Goal: Book appointment/travel/reservation

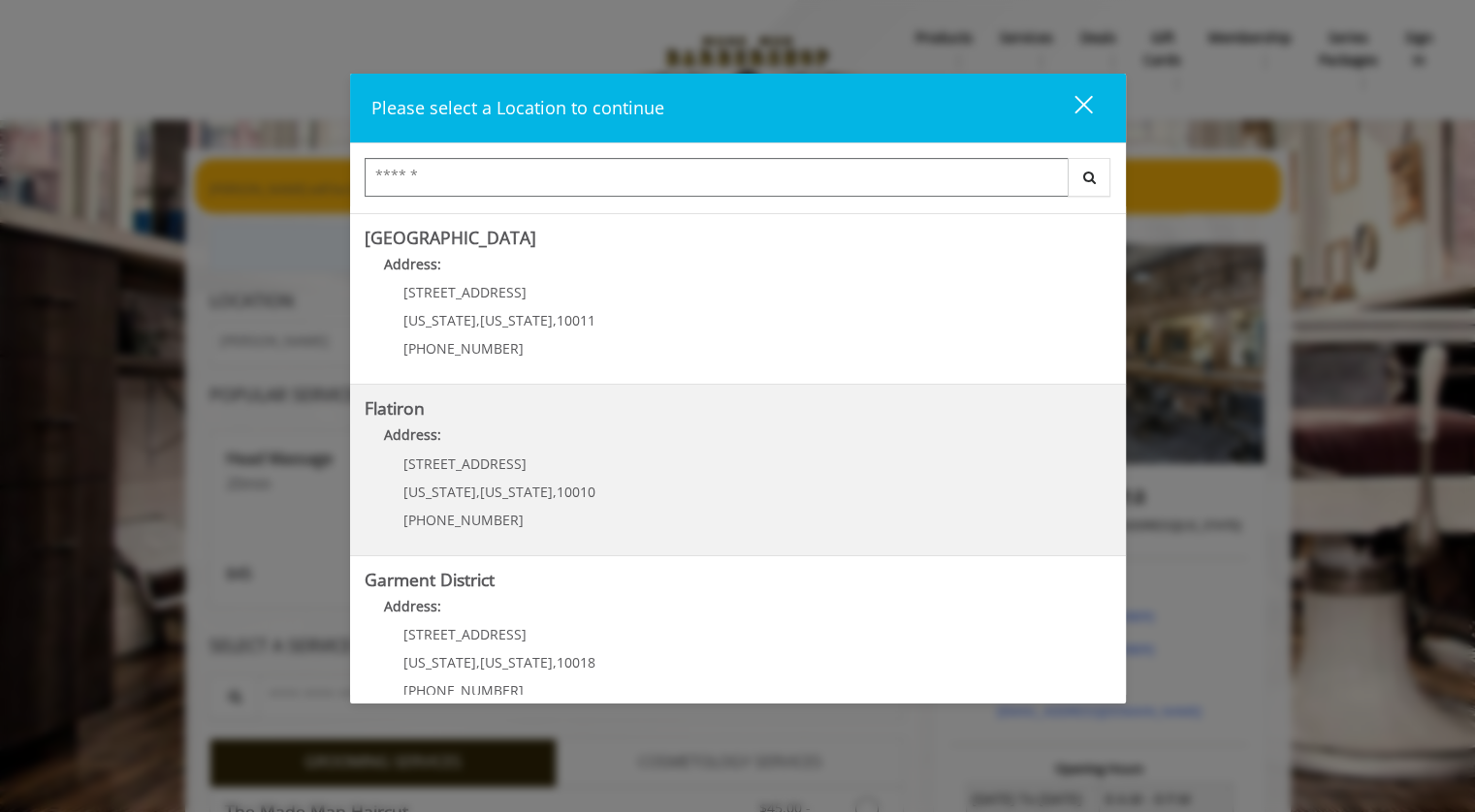
scroll to position [367, 0]
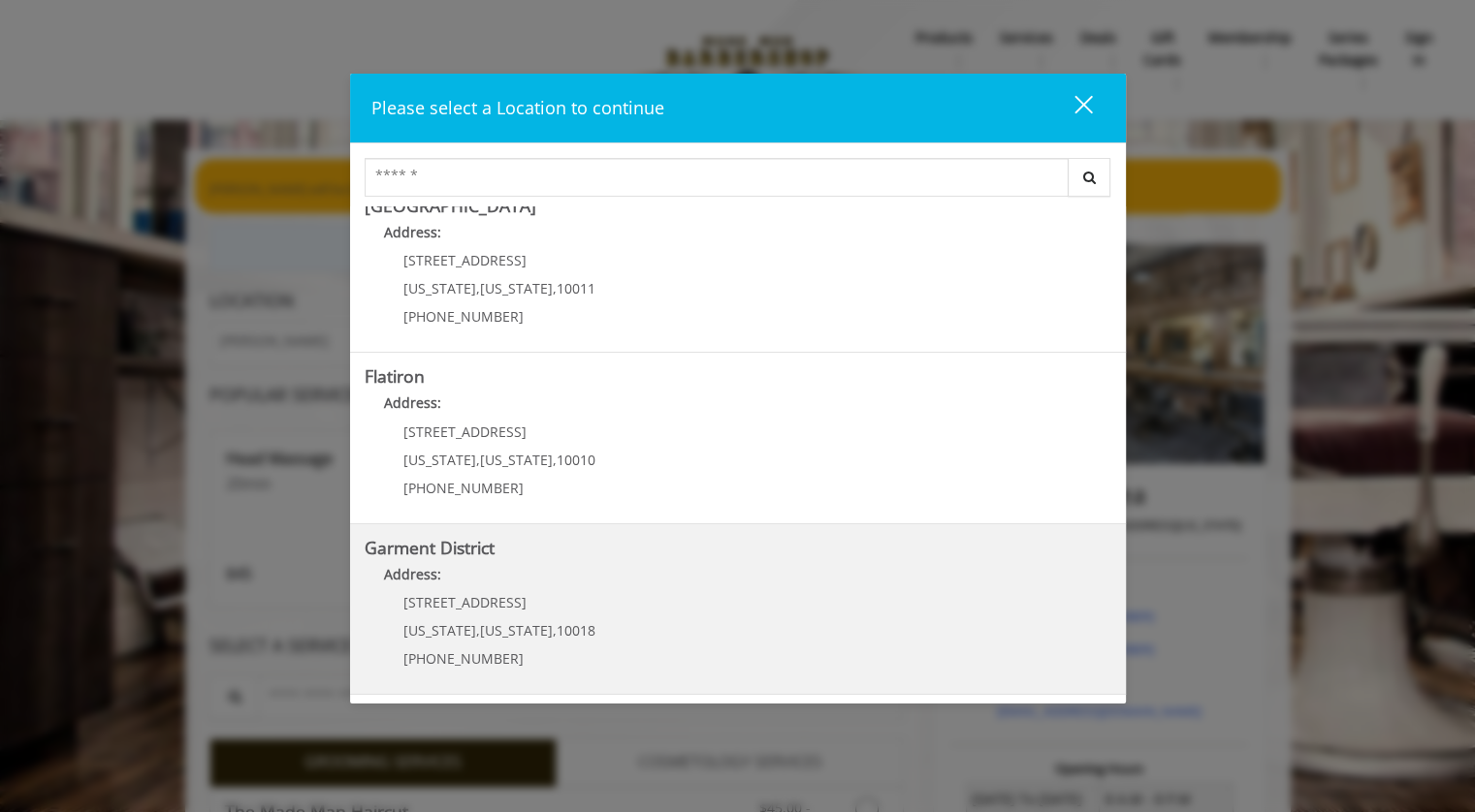
click at [628, 598] on District "Garment District Address: [STREET_ADDRESS][US_STATE][US_STATE] (212) 997-4247" at bounding box center [738, 609] width 747 height 142
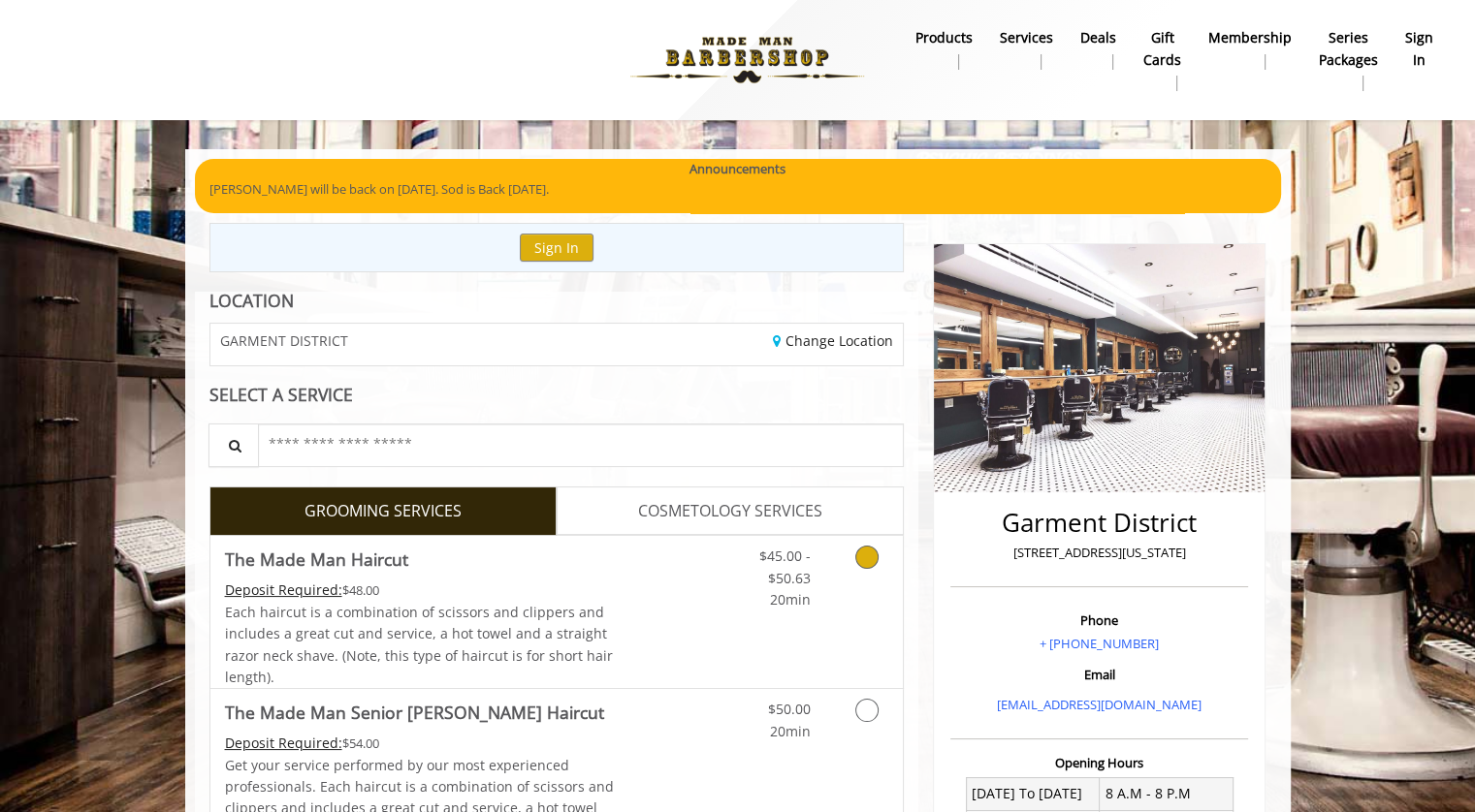
click at [698, 580] on link "Discounted Price" at bounding box center [672, 612] width 115 height 152
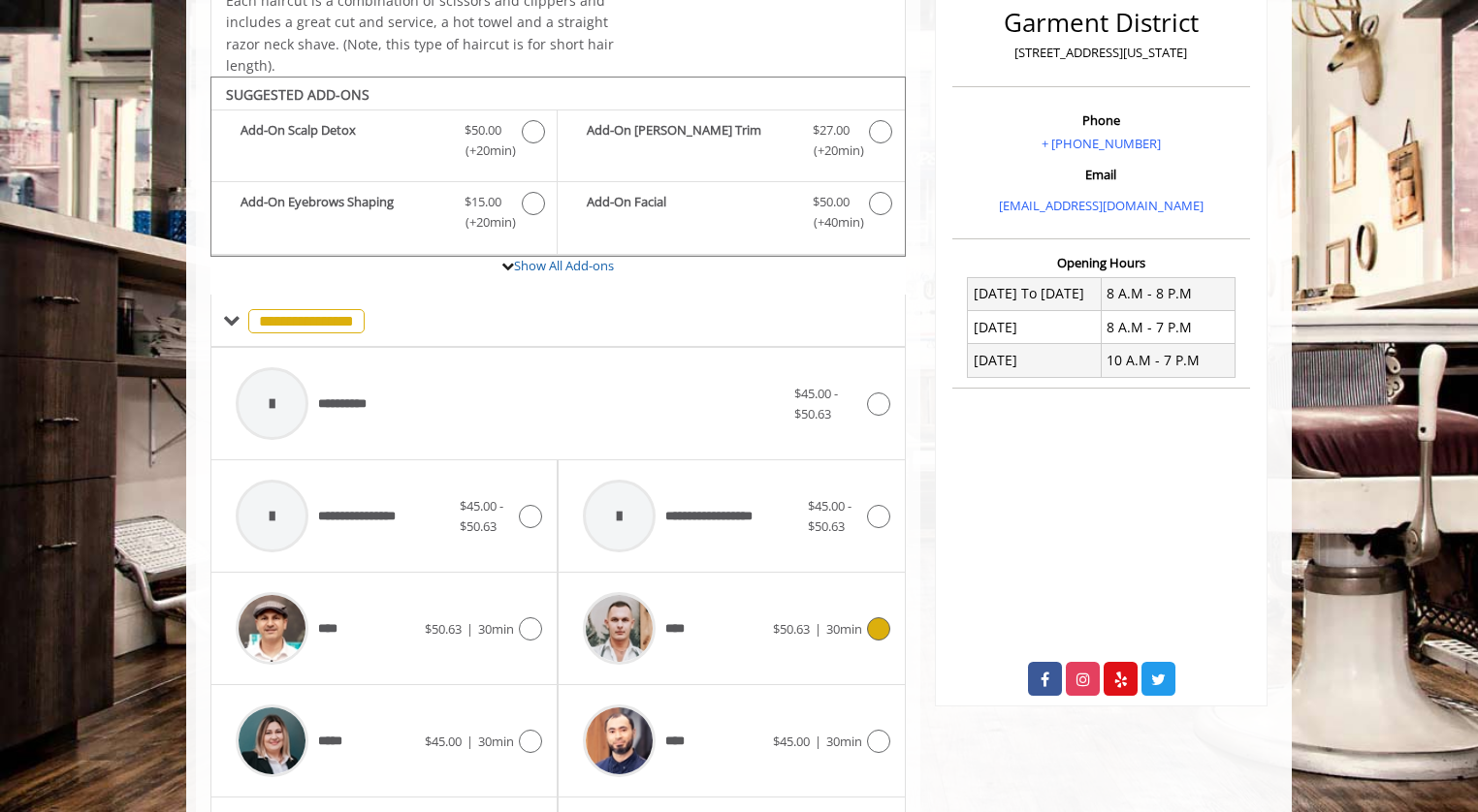
scroll to position [575, 0]
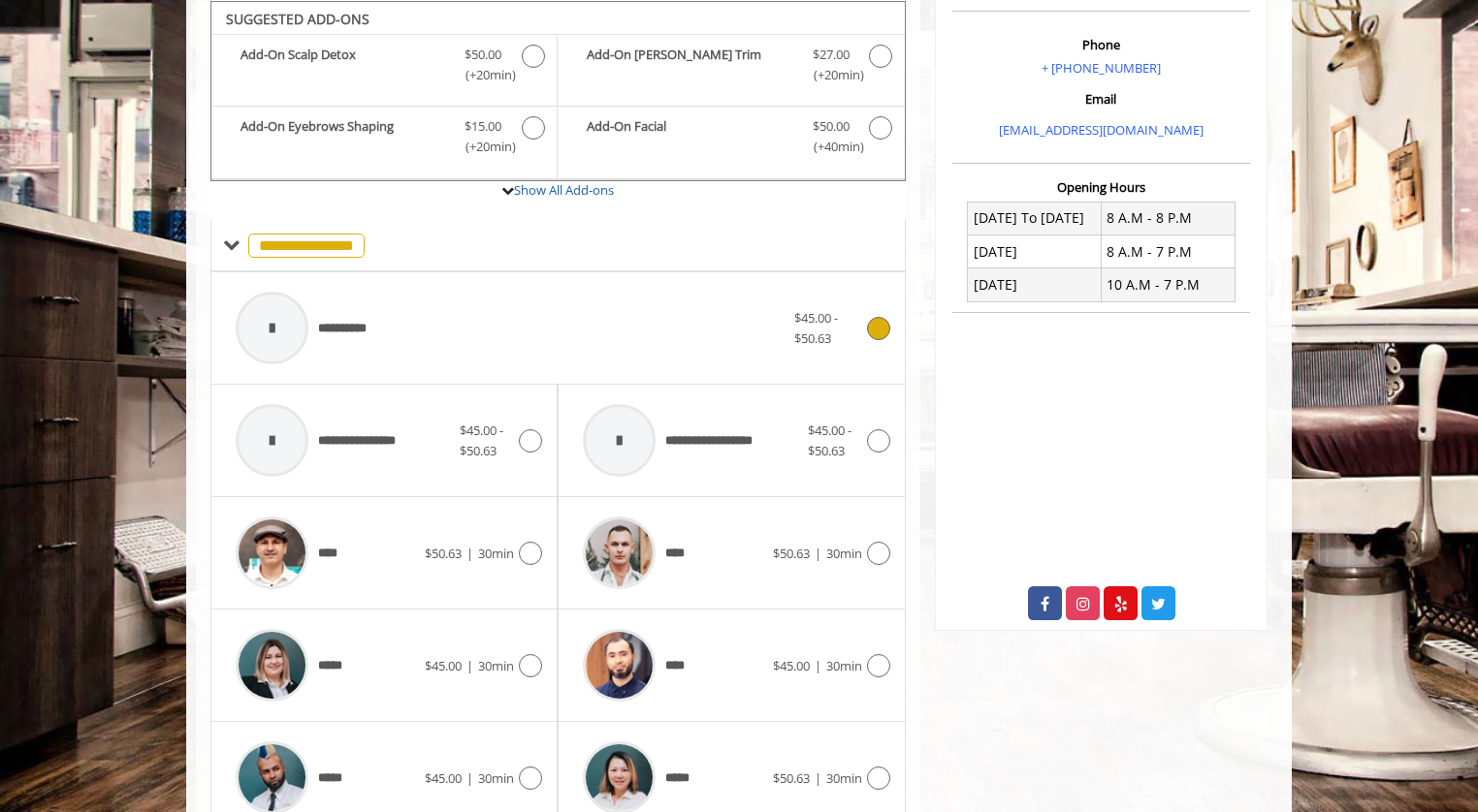
click at [597, 330] on div "**********" at bounding box center [510, 328] width 569 height 92
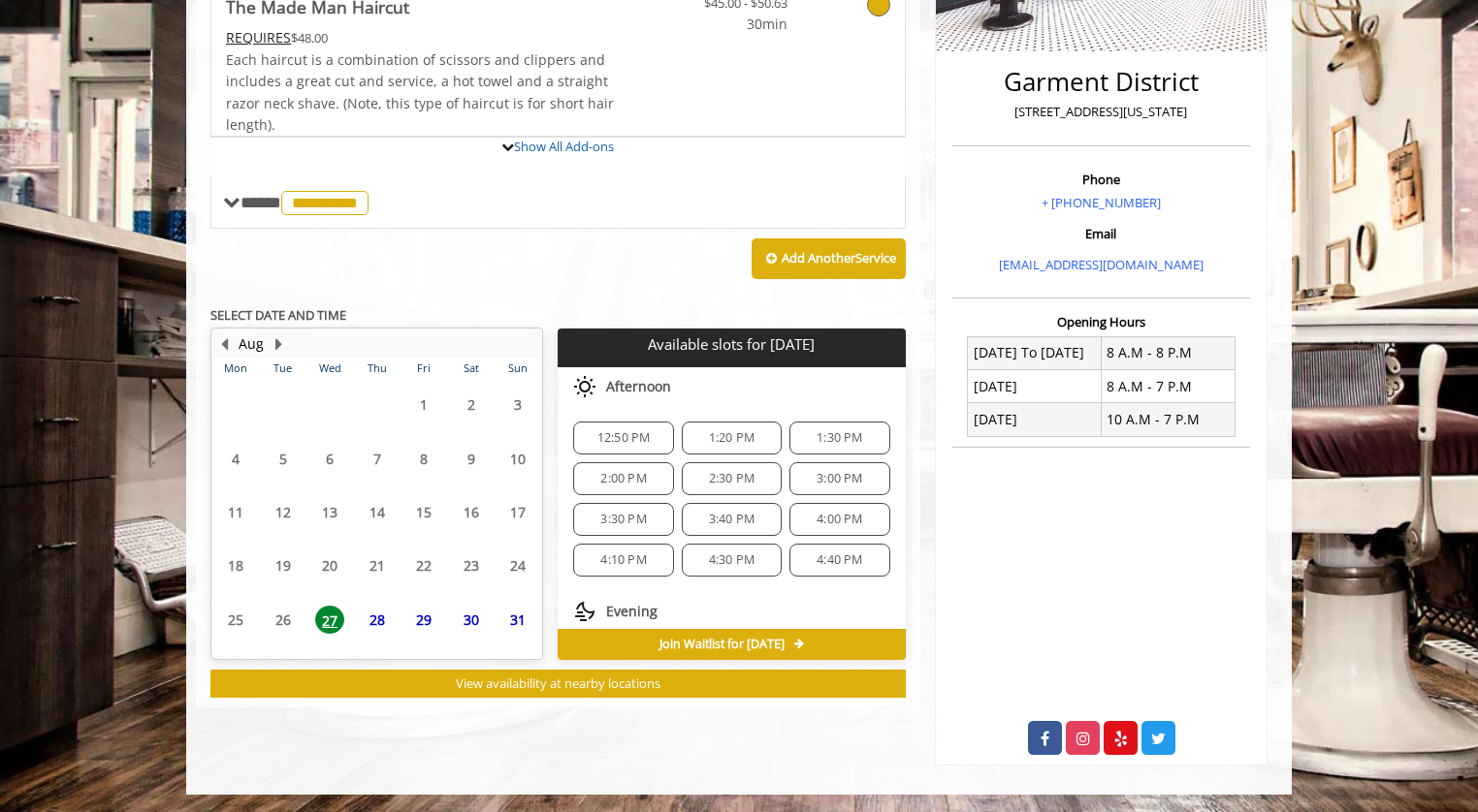
scroll to position [558, 0]
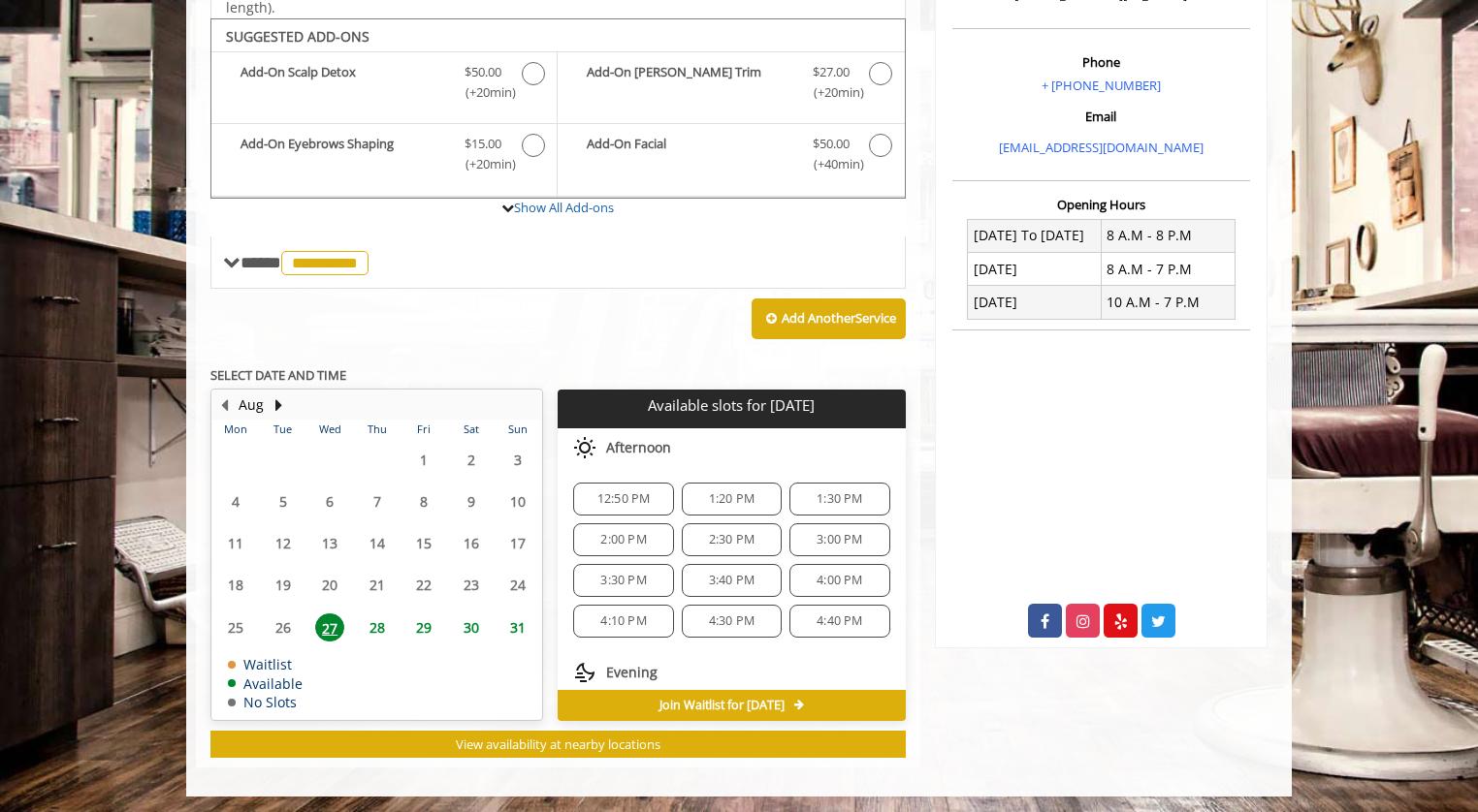
click at [620, 496] on span "12:50 PM" at bounding box center [624, 499] width 53 height 16
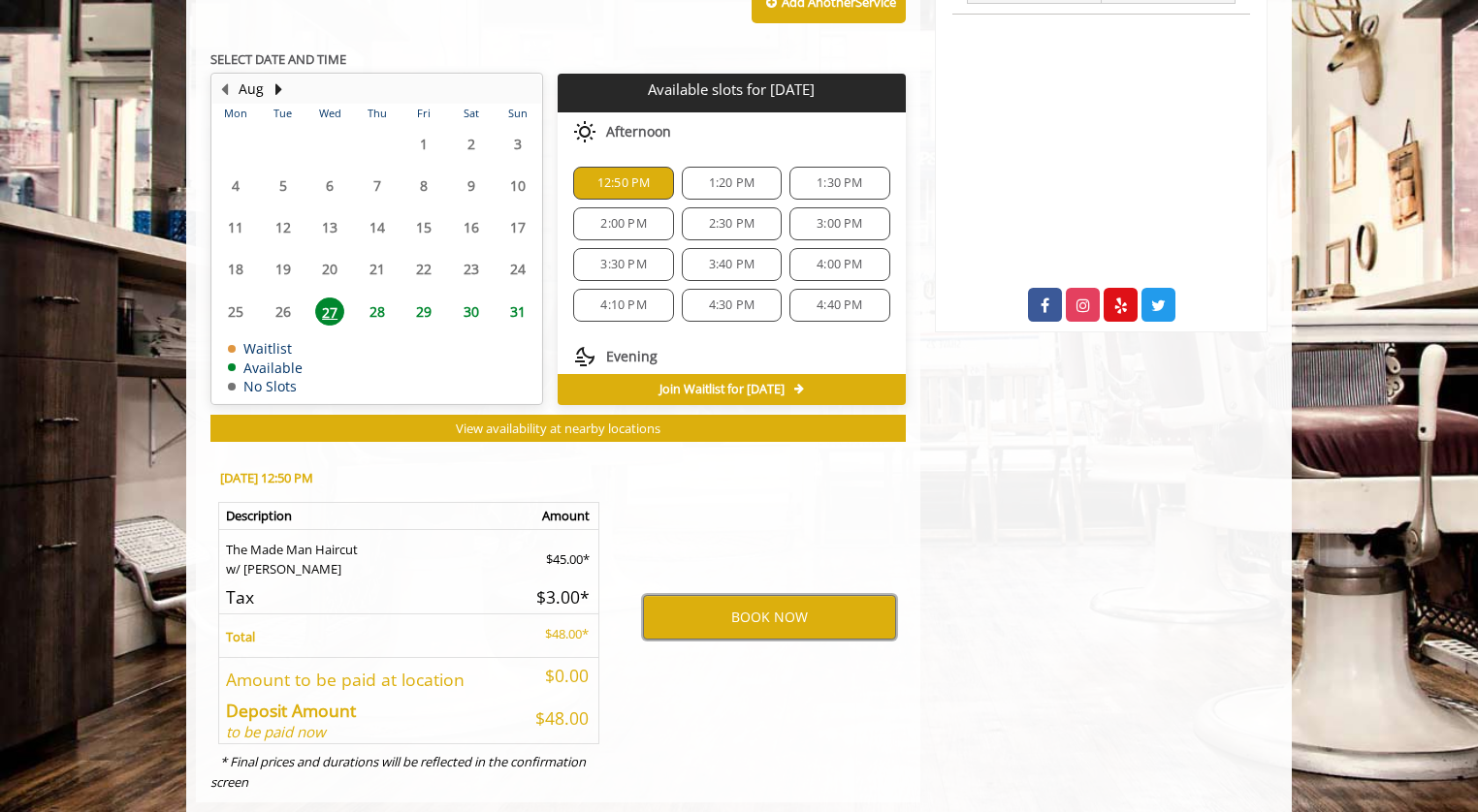
scroll to position [907, 0]
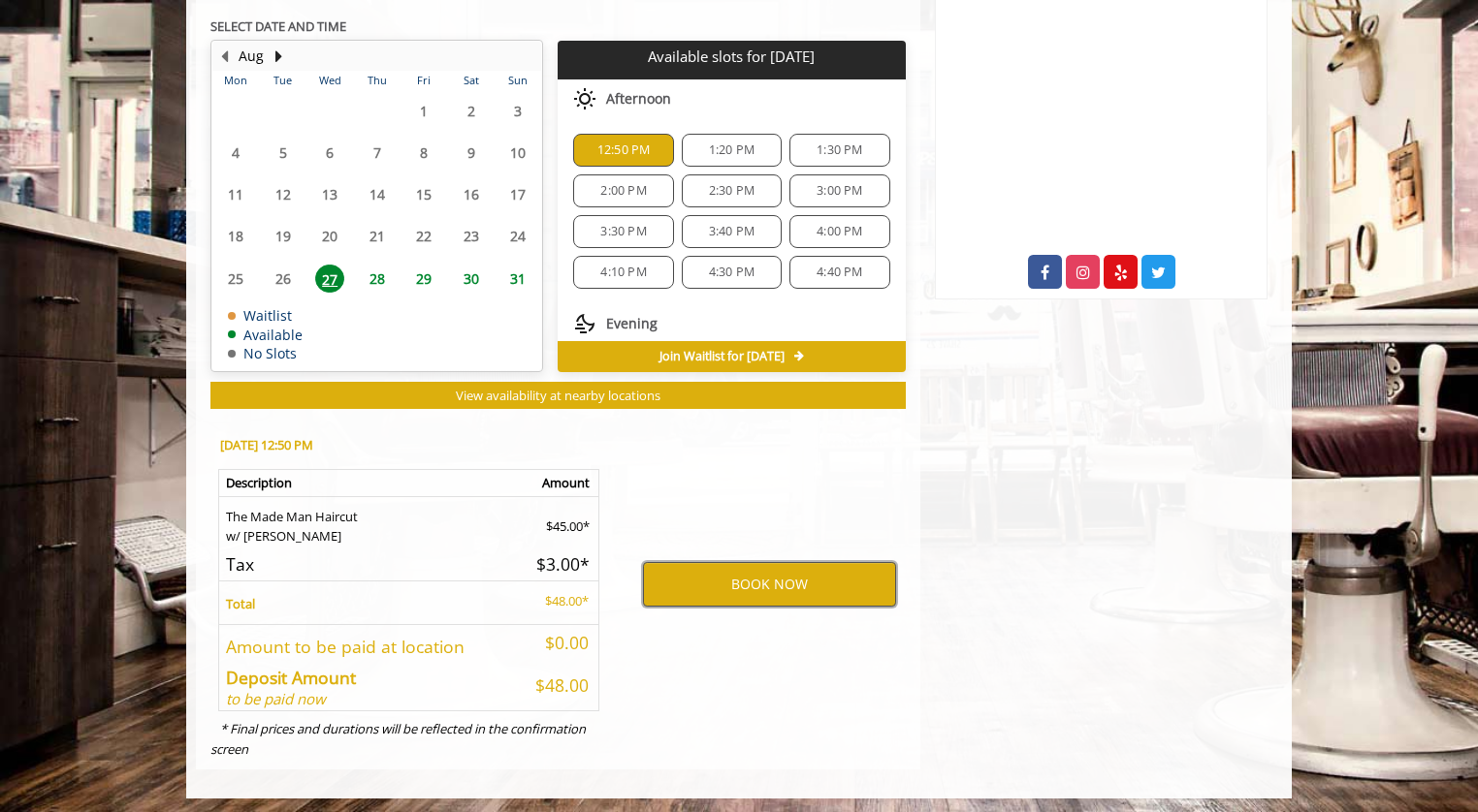
click at [729, 576] on button "BOOK NOW" at bounding box center [769, 584] width 253 height 45
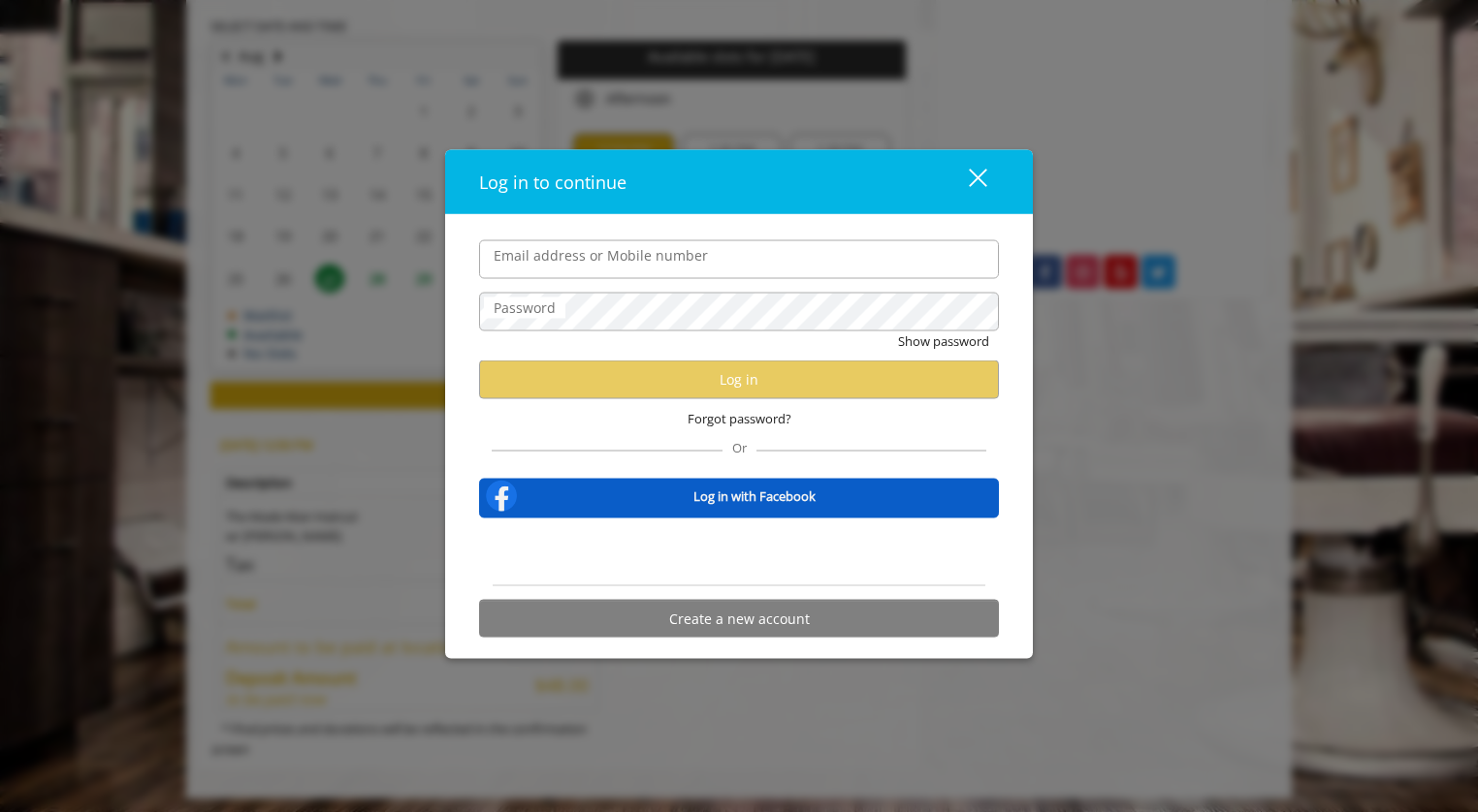
click at [593, 487] on span "Log in with Facebook" at bounding box center [755, 495] width 468 height 21
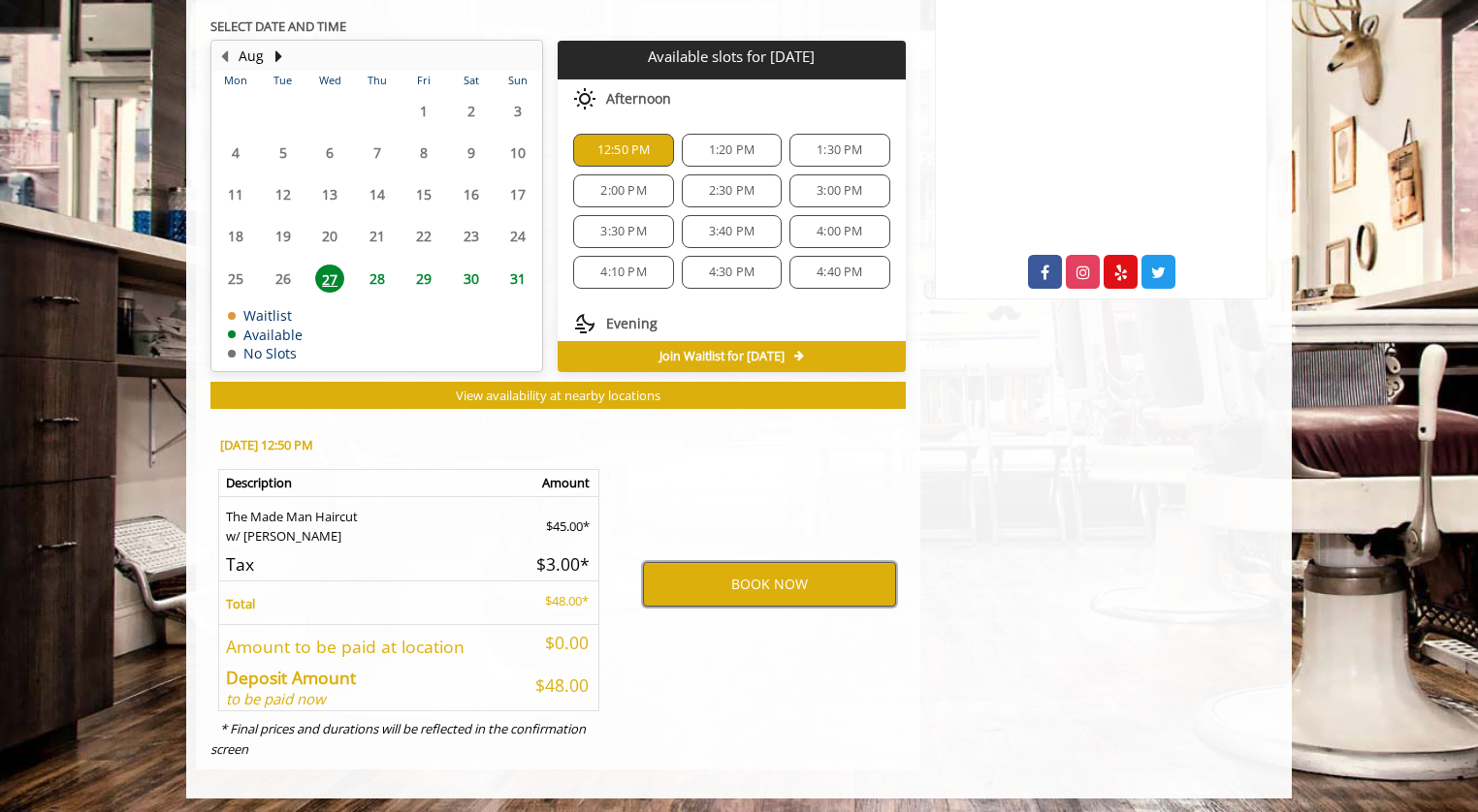
click at [732, 589] on button "BOOK NOW" at bounding box center [769, 584] width 253 height 45
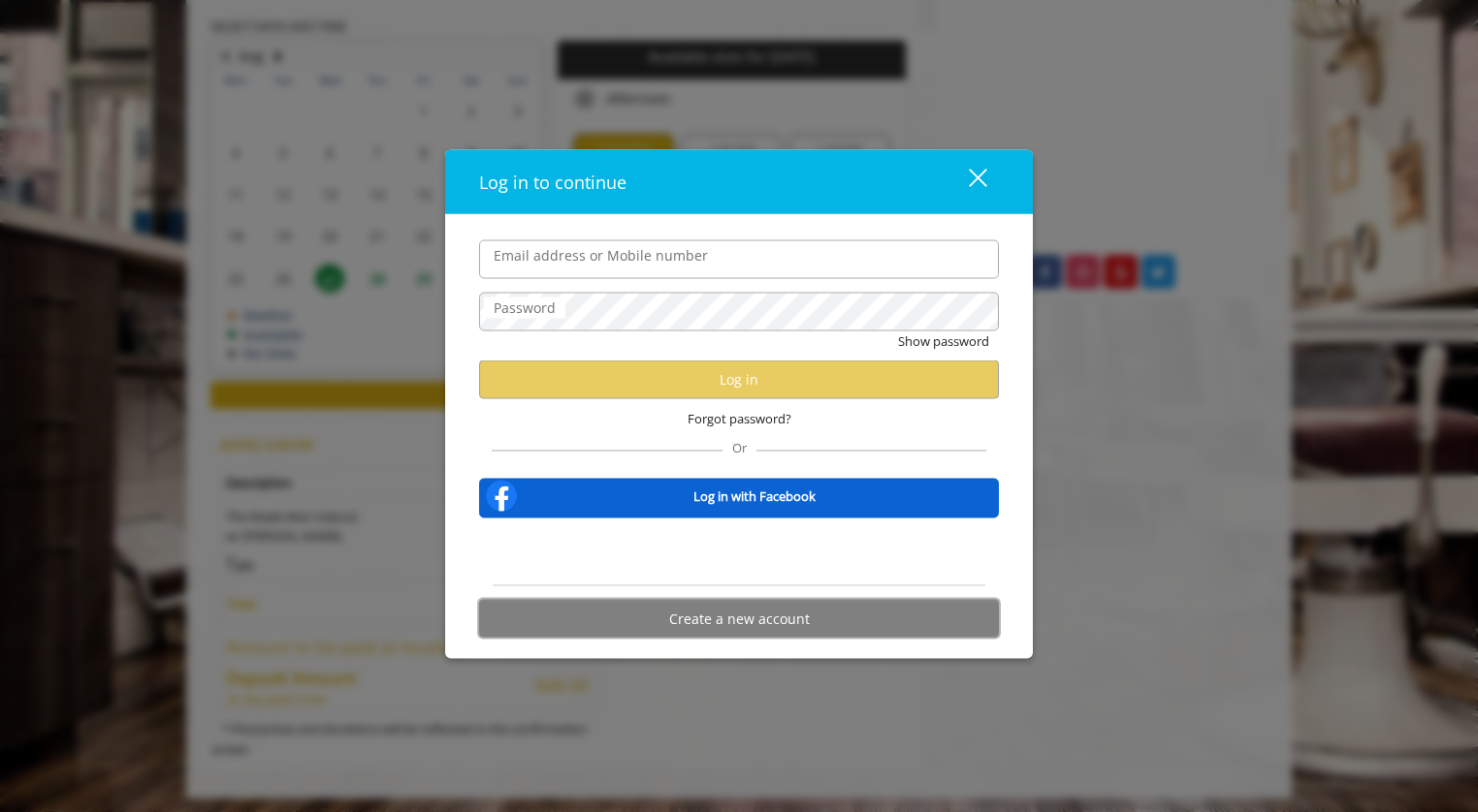
click at [620, 614] on button "Create a new account" at bounding box center [739, 619] width 520 height 38
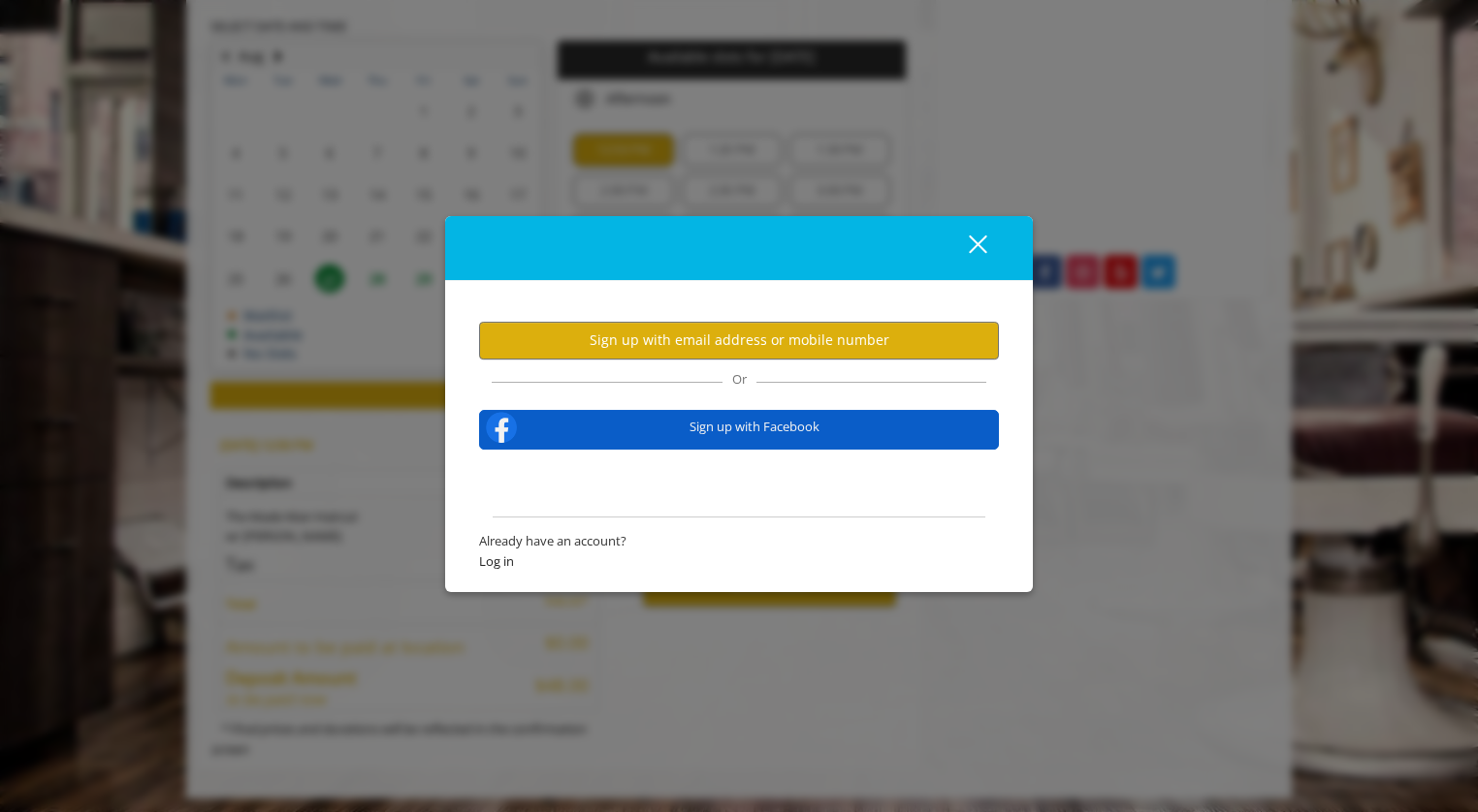
click at [708, 434] on span "Sign up with Facebook" at bounding box center [755, 427] width 468 height 21
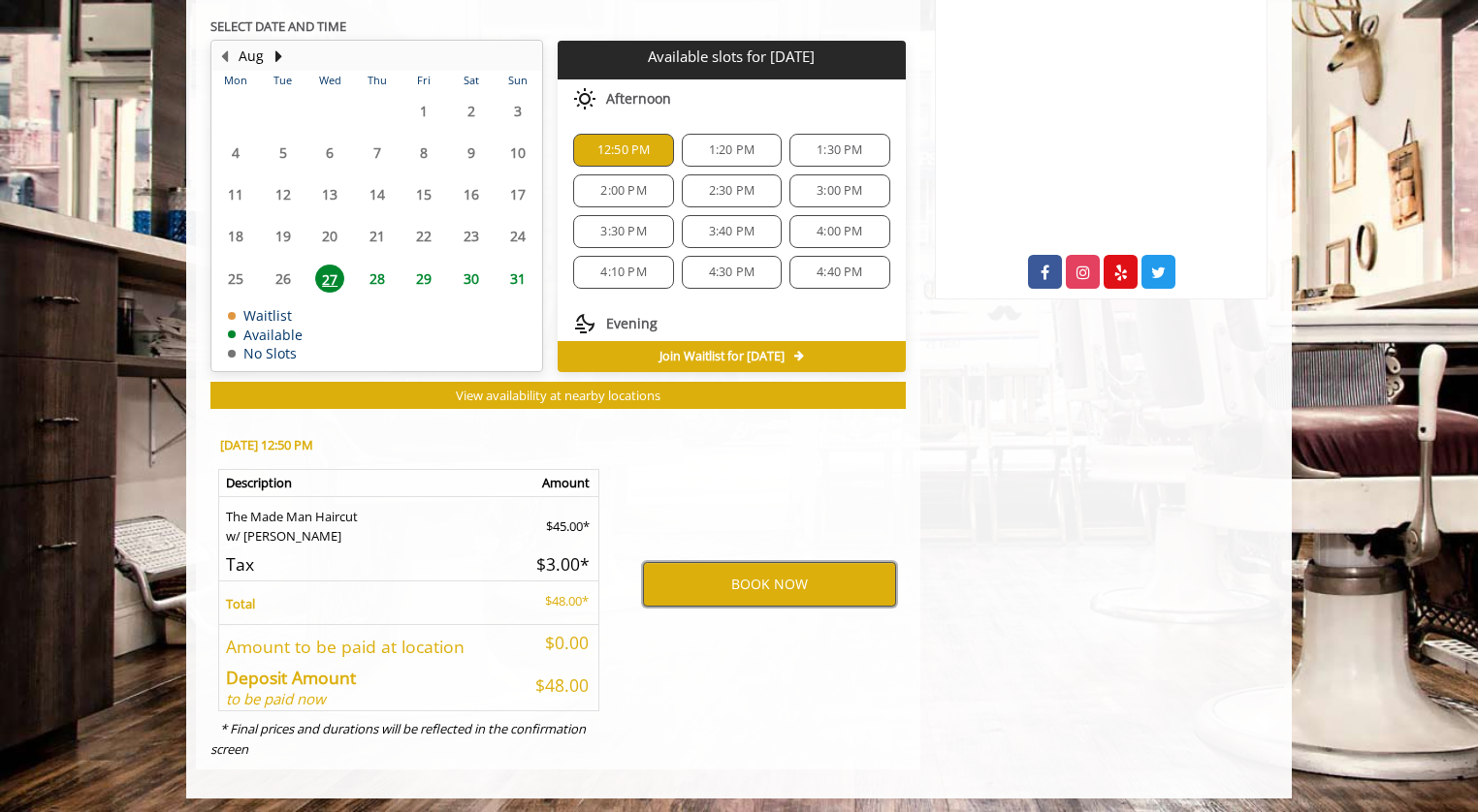
click at [759, 581] on button "BOOK NOW" at bounding box center [769, 584] width 253 height 45
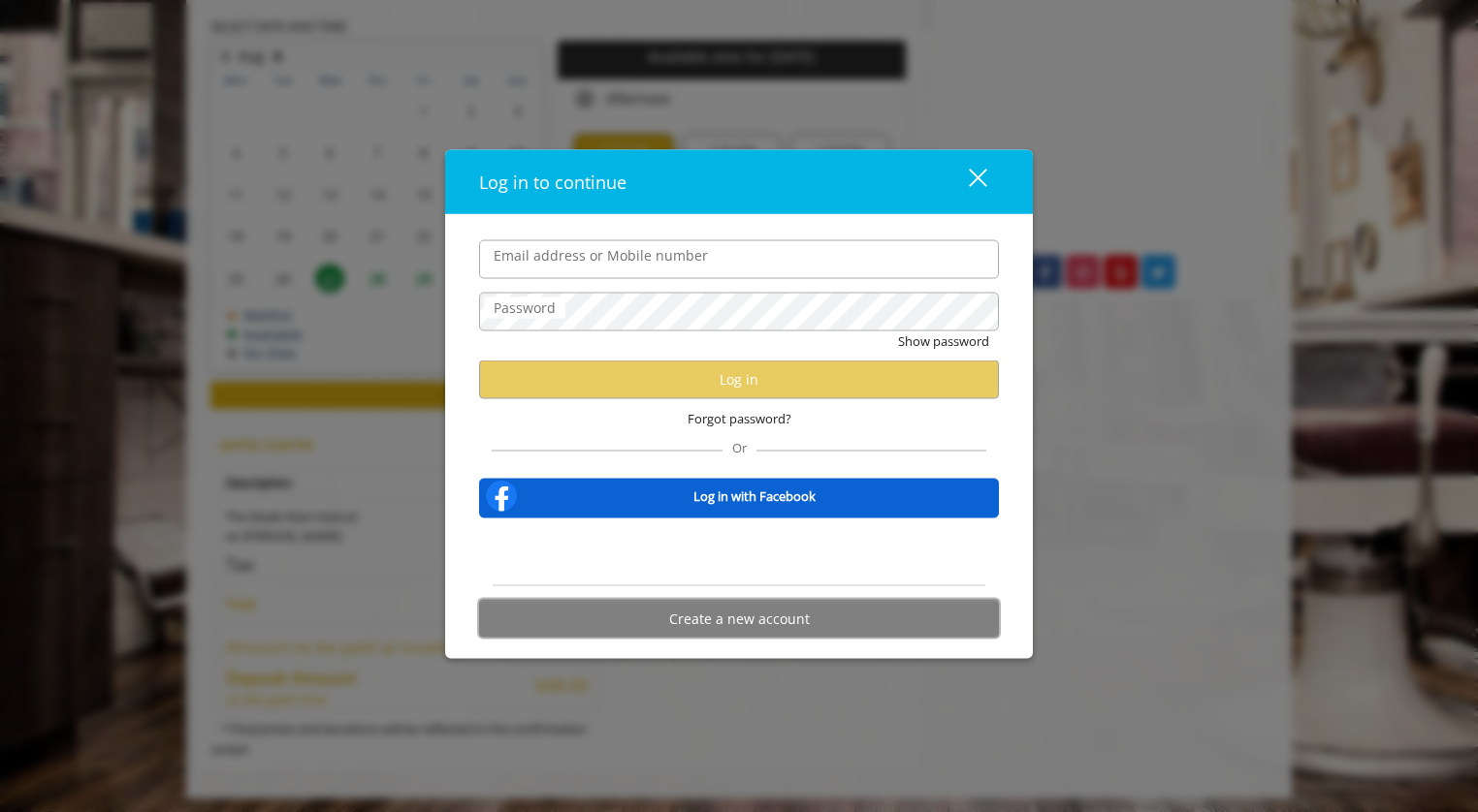
click at [704, 613] on button "Create a new account" at bounding box center [739, 619] width 520 height 38
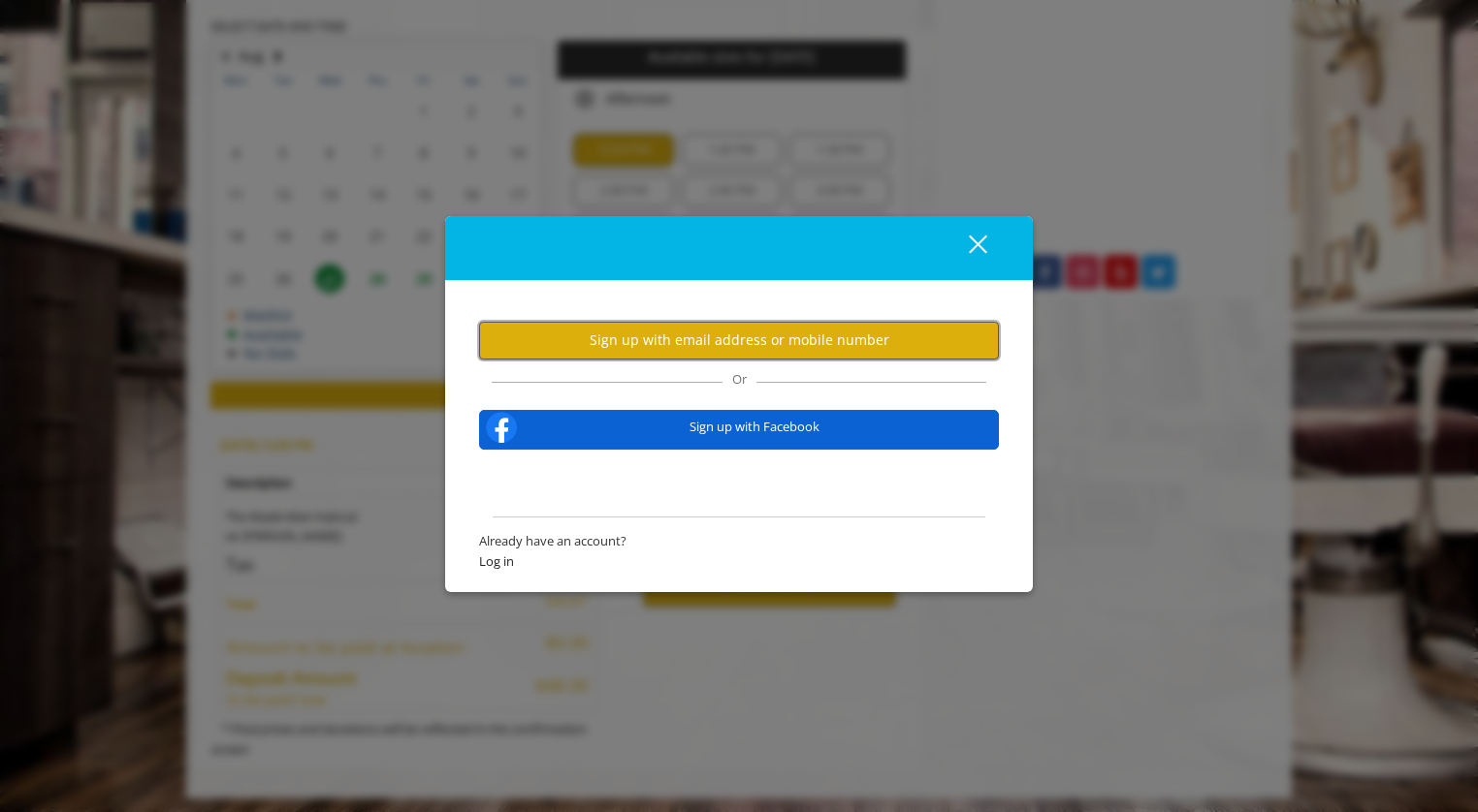
click at [700, 343] on button "Sign up with email address or mobile number" at bounding box center [739, 341] width 520 height 38
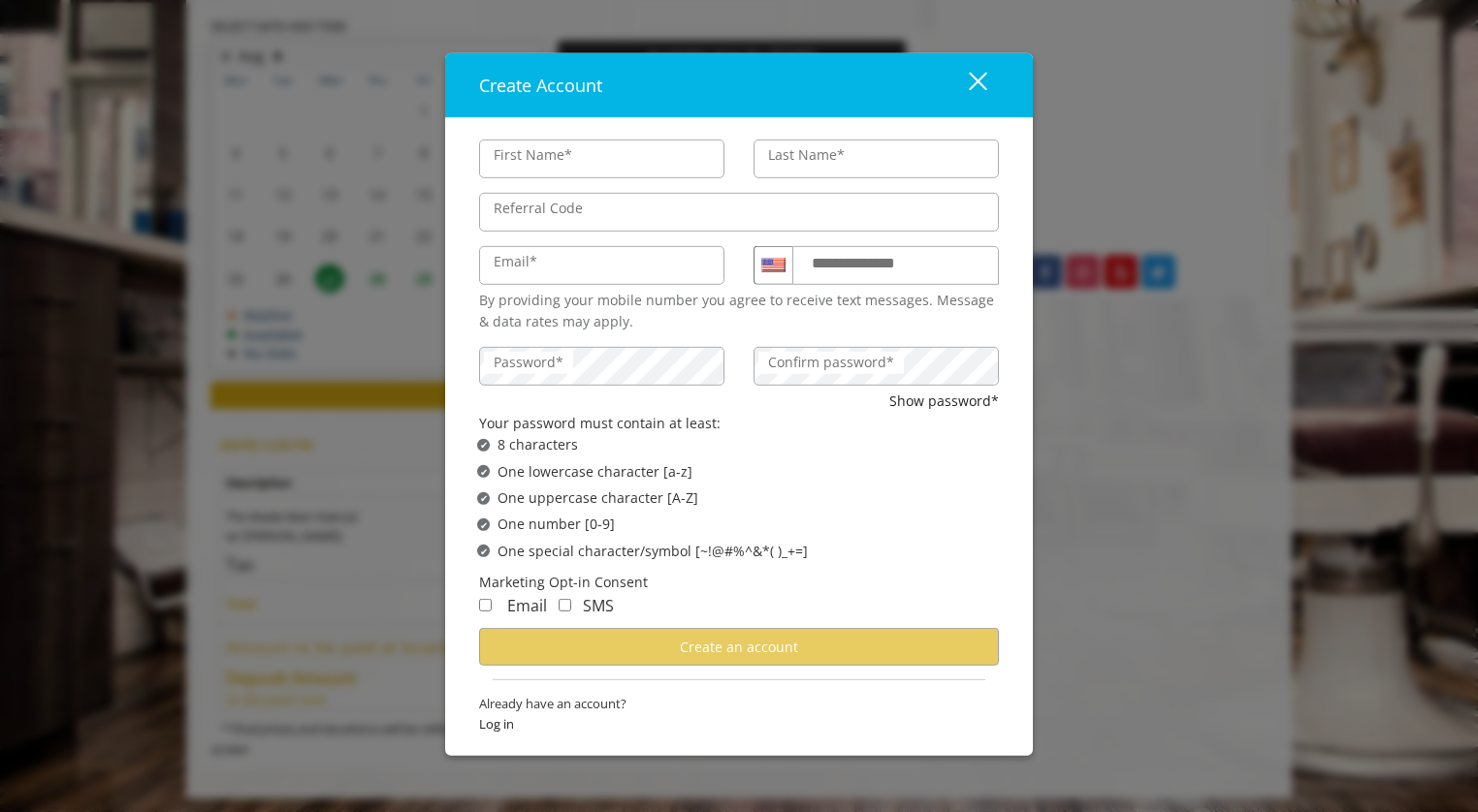
type input "******"
type input "**********"
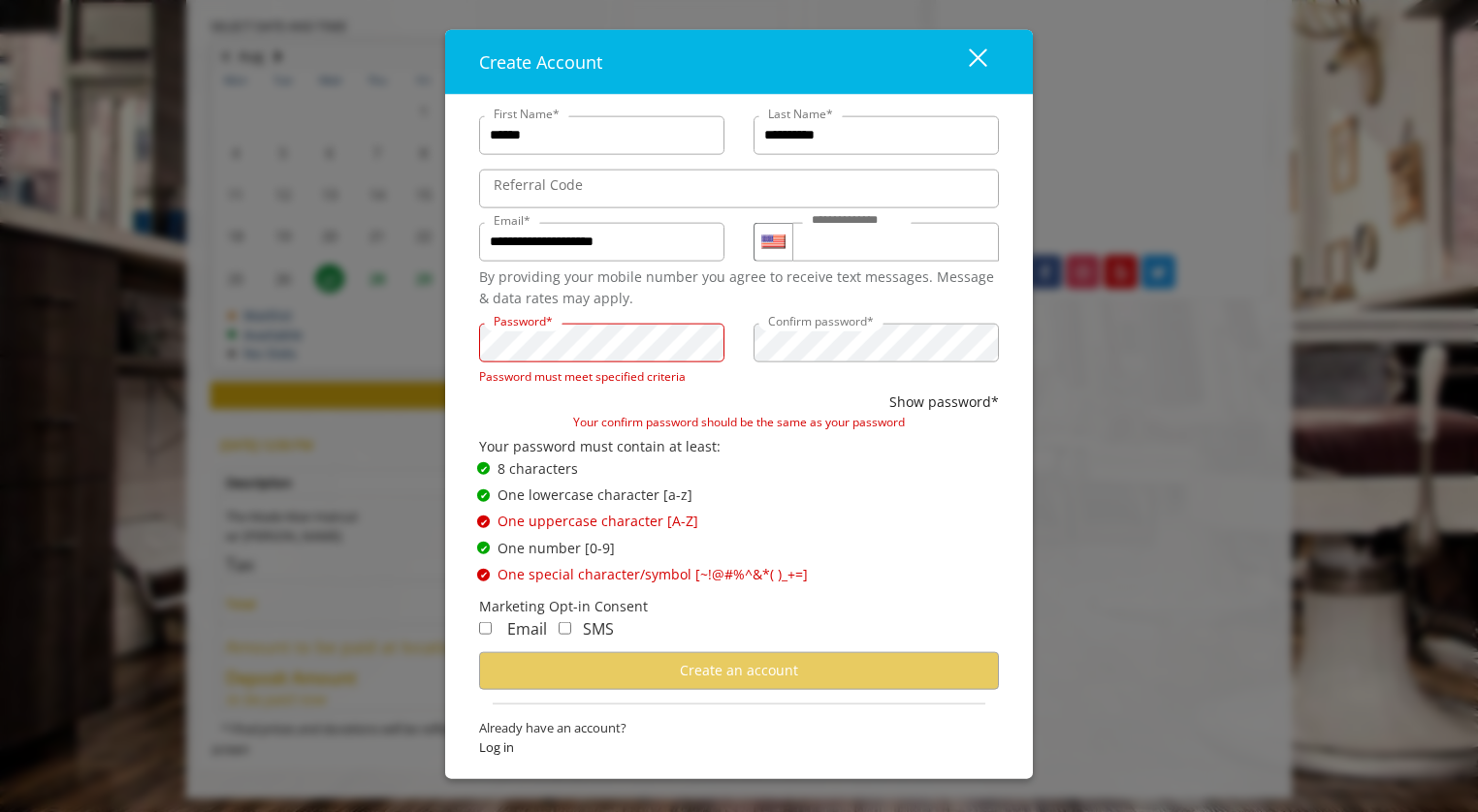
click at [329, 349] on div "**********" at bounding box center [739, 406] width 1478 height 812
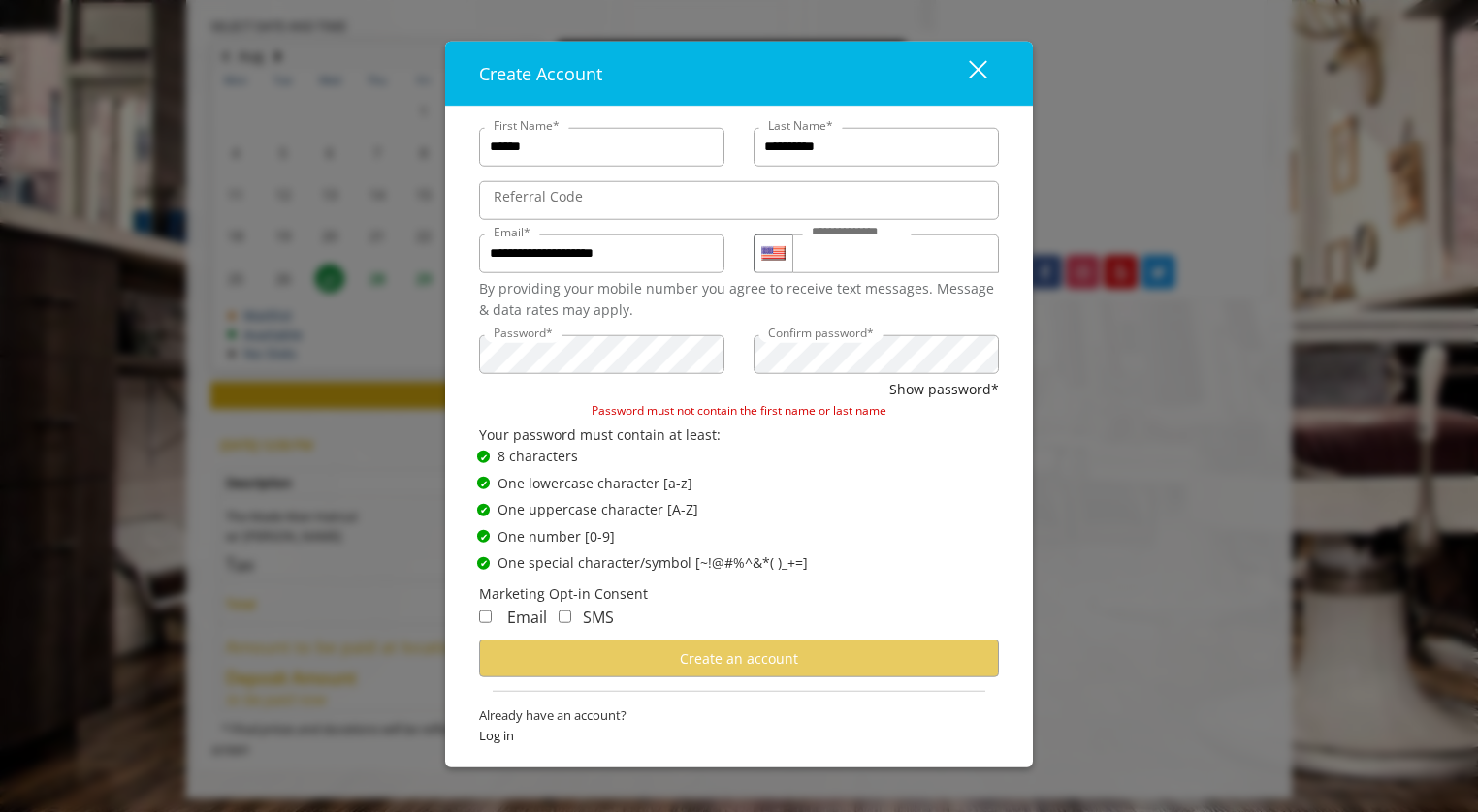
click at [490, 619] on div "Email" at bounding box center [513, 617] width 68 height 25
click at [369, 345] on div "**********" at bounding box center [739, 406] width 1478 height 812
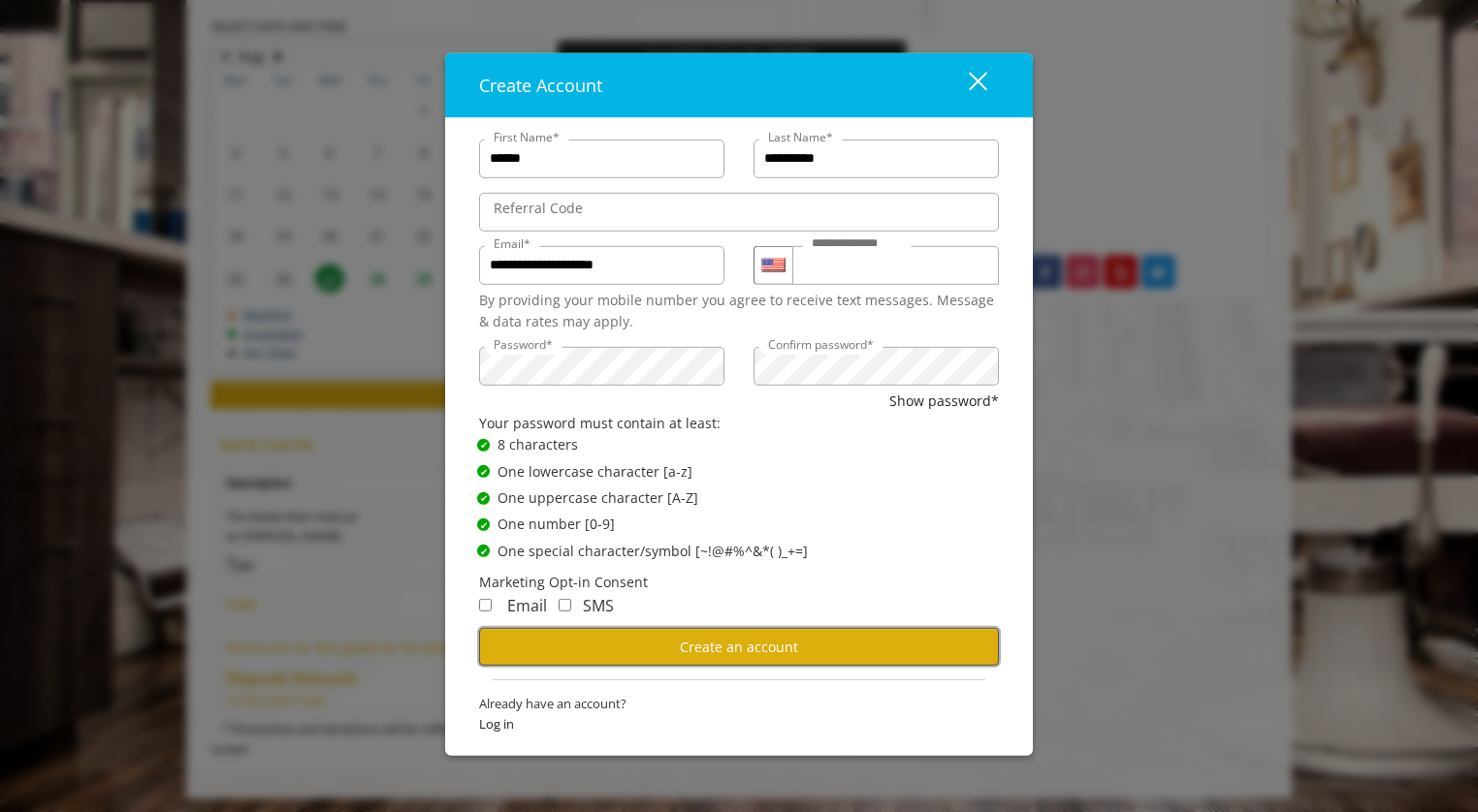
click at [753, 642] on span "Create an account" at bounding box center [738, 646] width 118 height 19
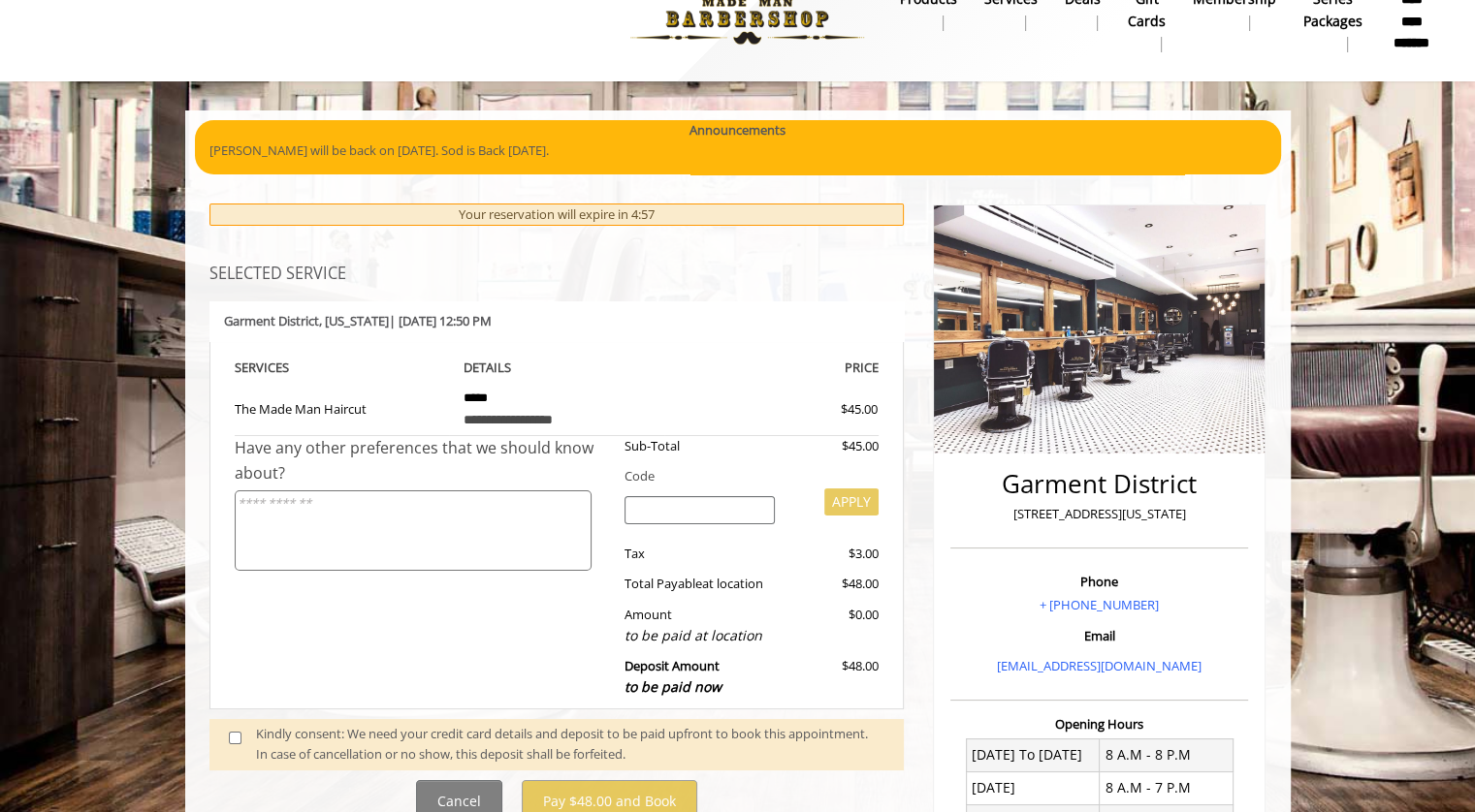
scroll to position [97, 0]
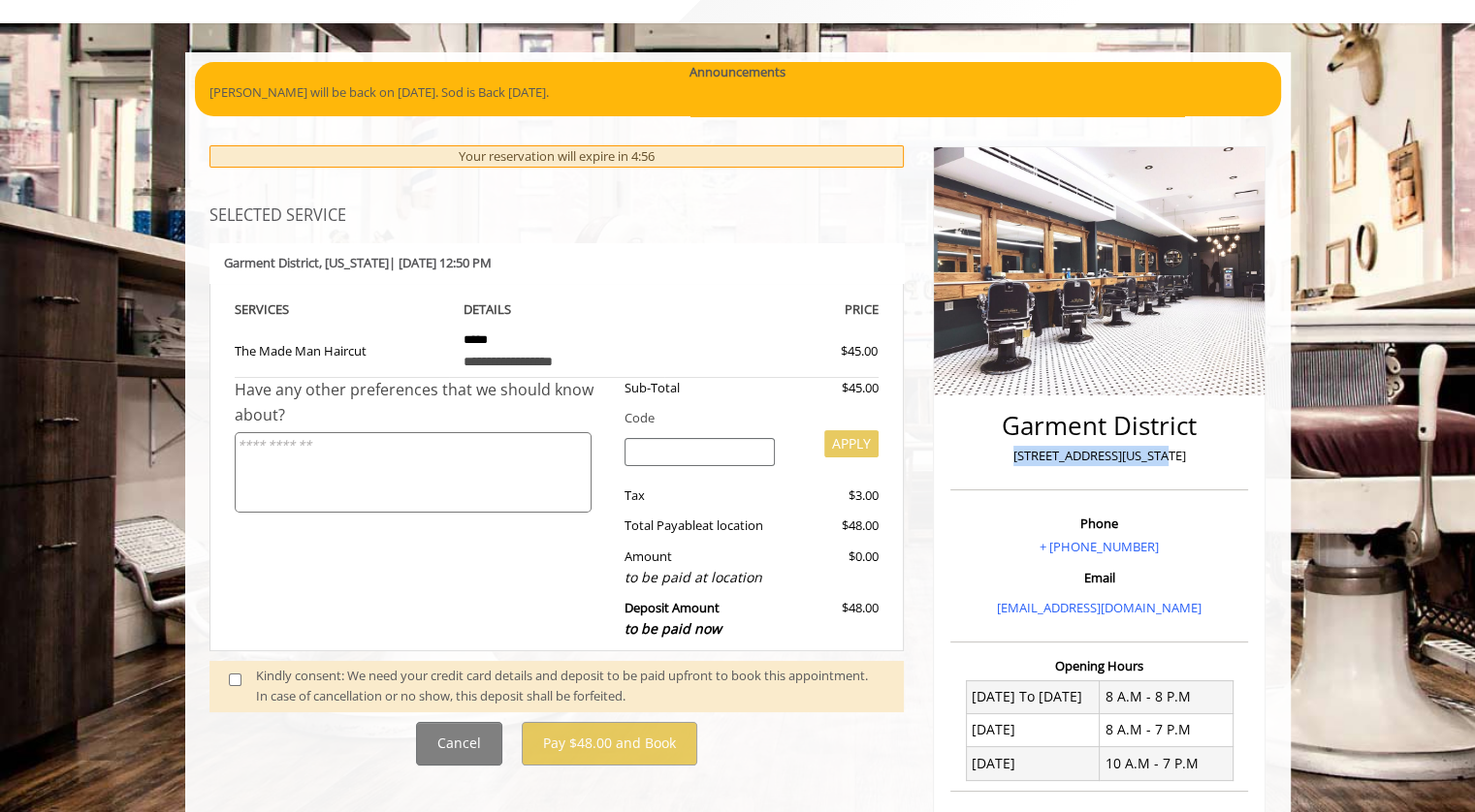
drag, startPoint x: 1183, startPoint y: 457, endPoint x: 1013, endPoint y: 450, distance: 170.1
click at [1011, 460] on p "1400 Broadway, New York" at bounding box center [1099, 456] width 288 height 21
copy p "1400 Broadway, New York"
